Goal: Use online tool/utility: Utilize a website feature to perform a specific function

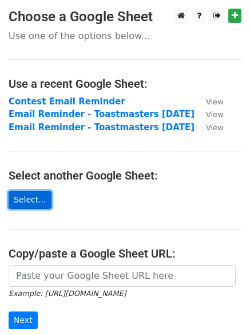
click at [27, 194] on link "Select..." at bounding box center [30, 200] width 43 height 18
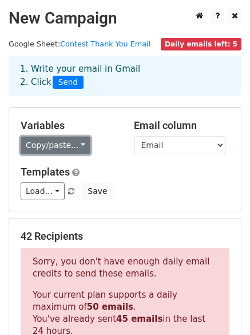
click at [79, 143] on link "Copy/paste..." at bounding box center [56, 145] width 70 height 18
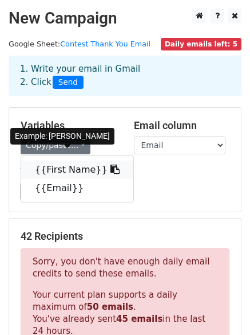
click at [74, 166] on link "{{First Name}}" at bounding box center [77, 169] width 112 height 18
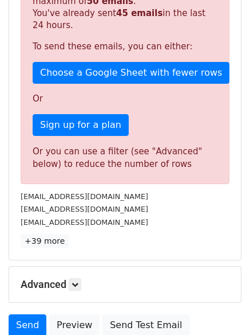
scroll to position [404, 0]
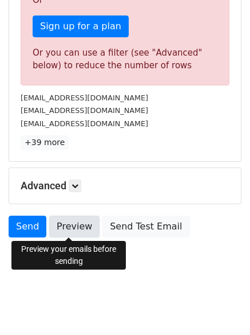
click at [61, 222] on link "Preview" at bounding box center [74, 227] width 50 height 22
